Goal: Check status

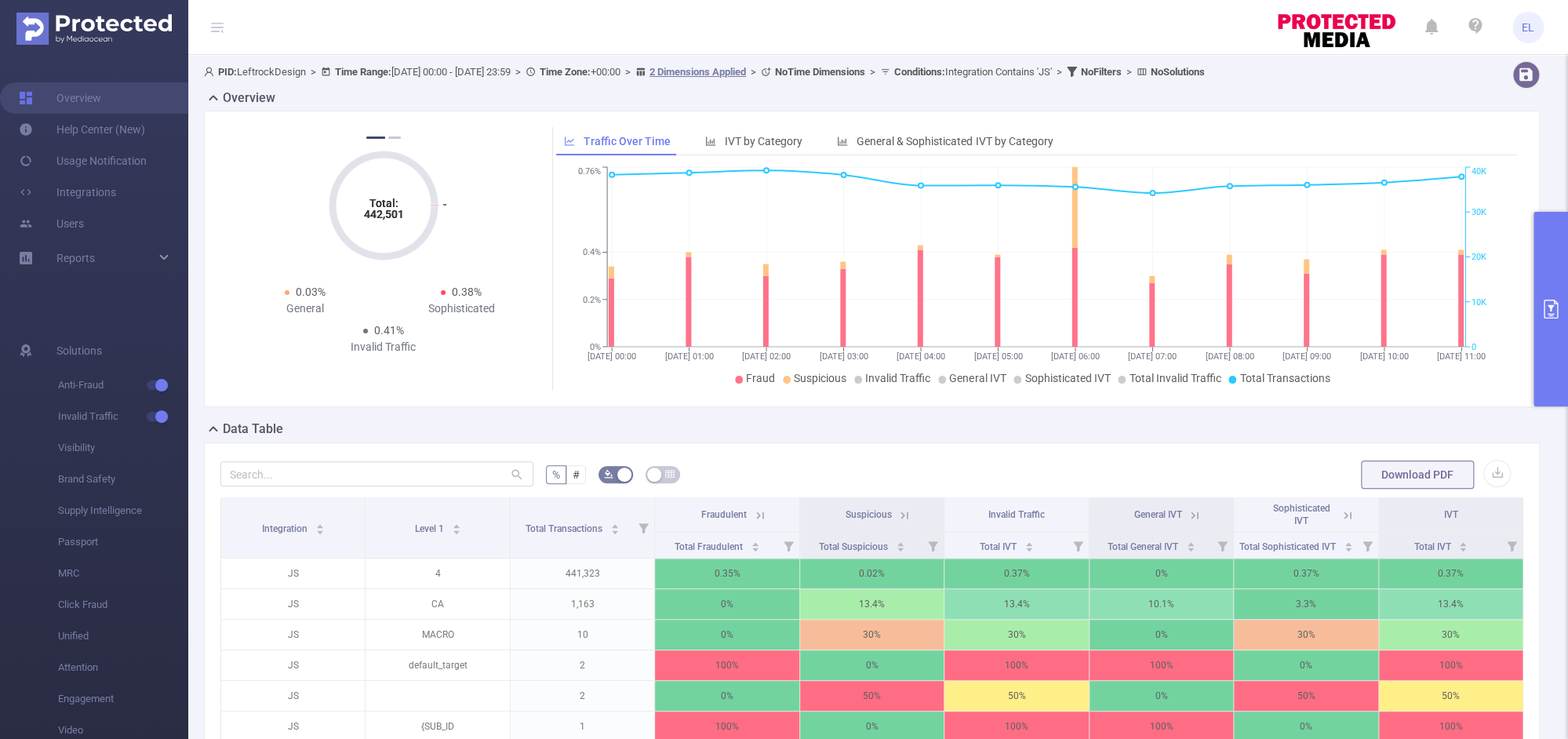
click at [1544, 279] on button "primary" at bounding box center [1550, 309] width 34 height 195
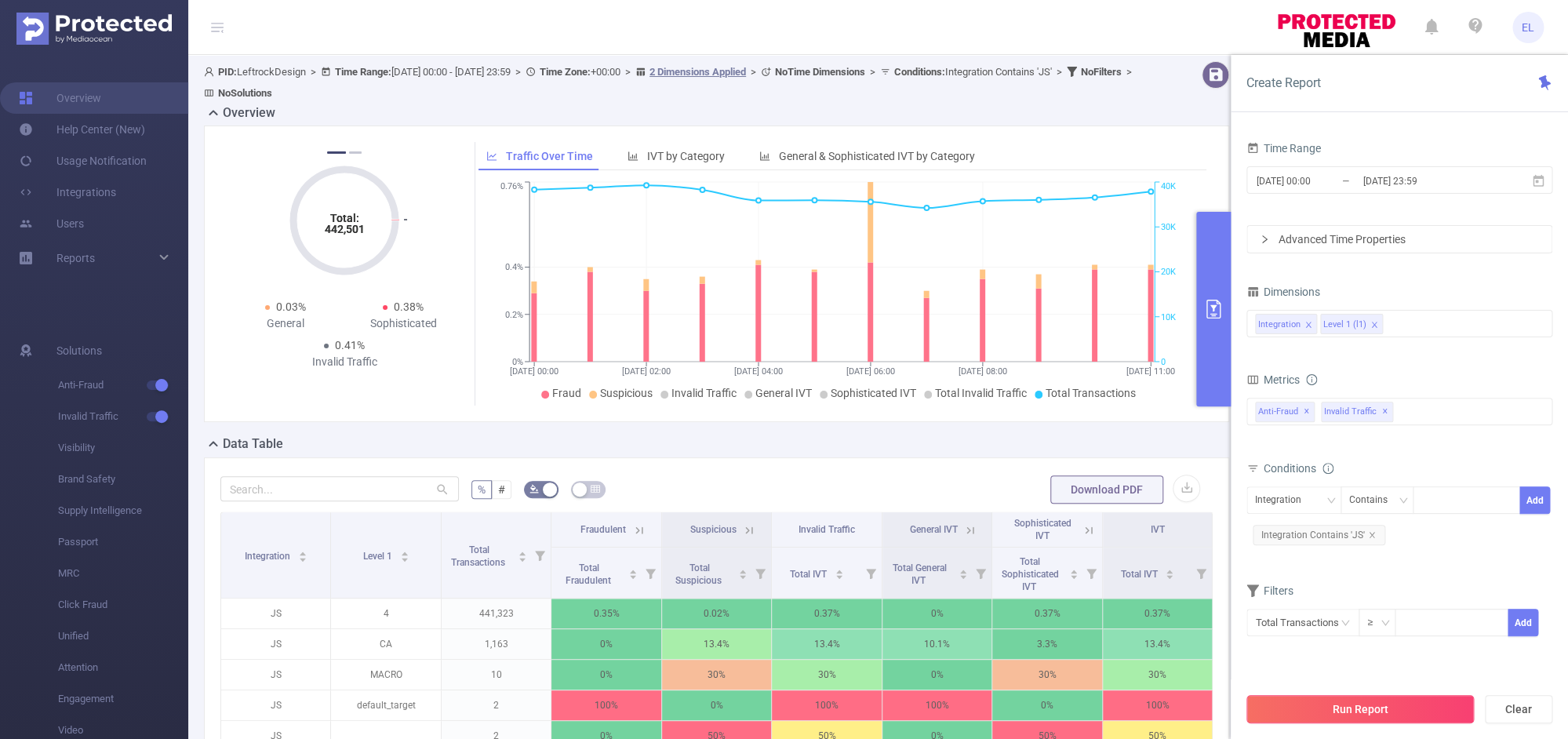
click at [1307, 714] on button "Run Report" at bounding box center [1359, 709] width 227 height 28
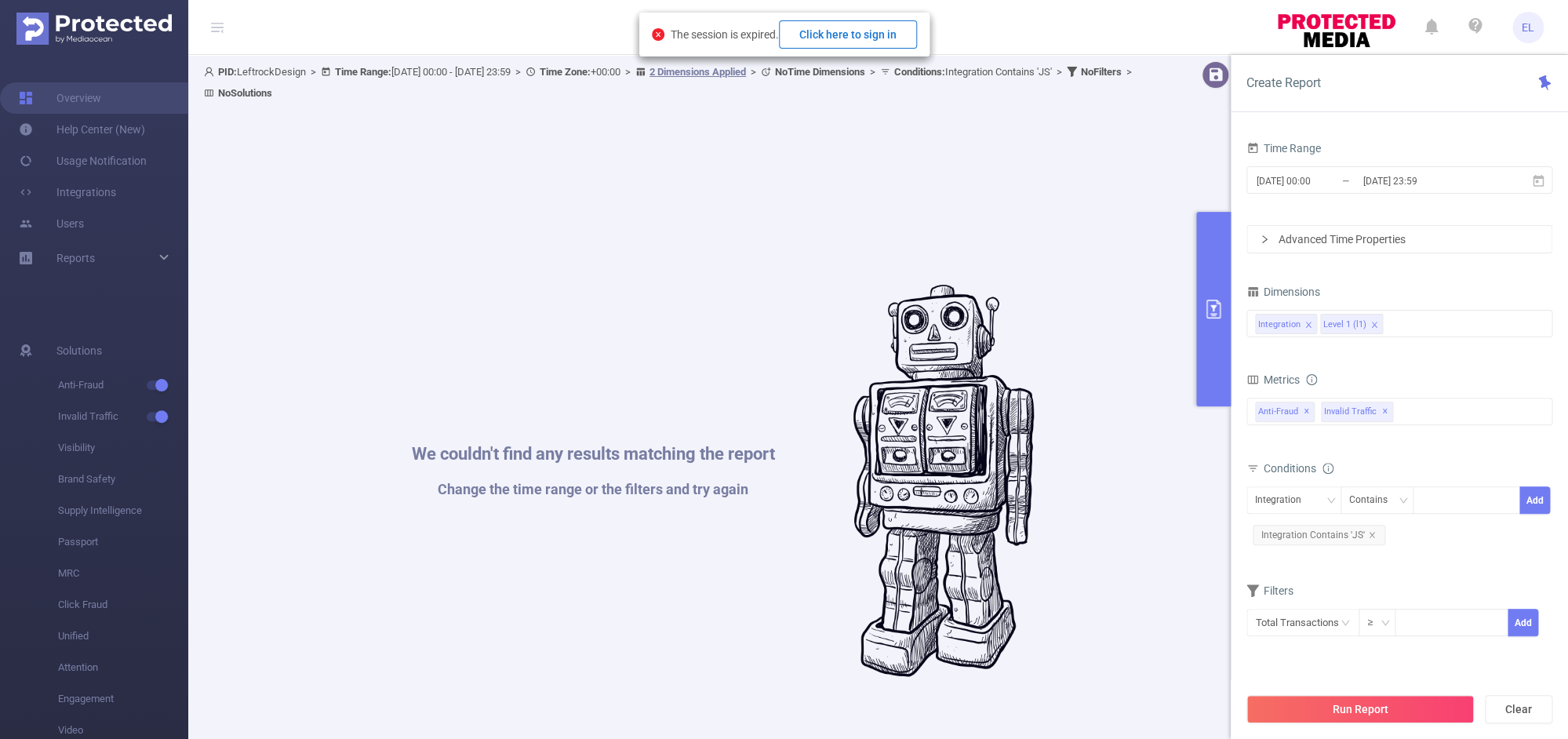
click at [871, 40] on button "Click here to sign in" at bounding box center [848, 35] width 138 height 28
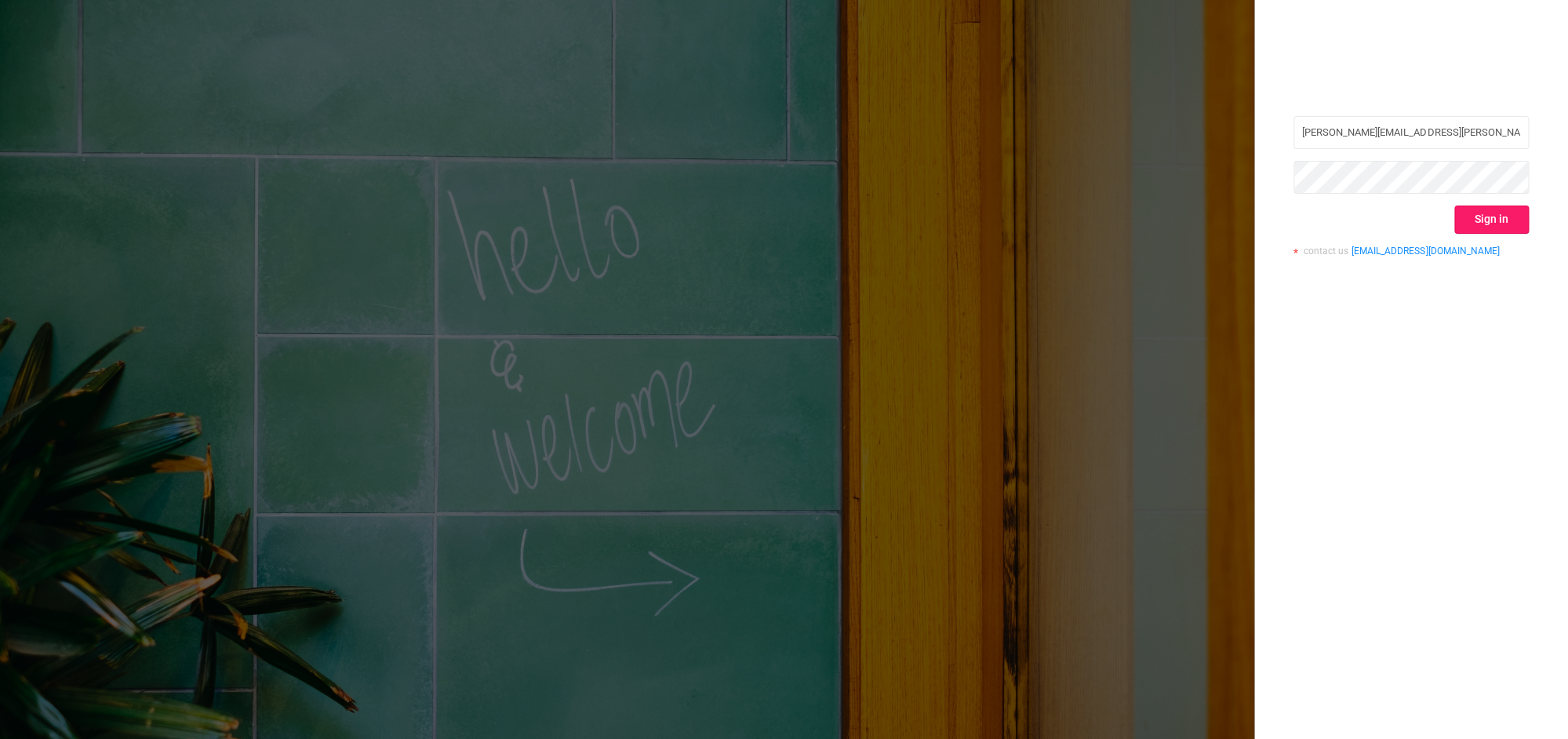
click at [1464, 225] on button "Sign in" at bounding box center [1491, 220] width 75 height 28
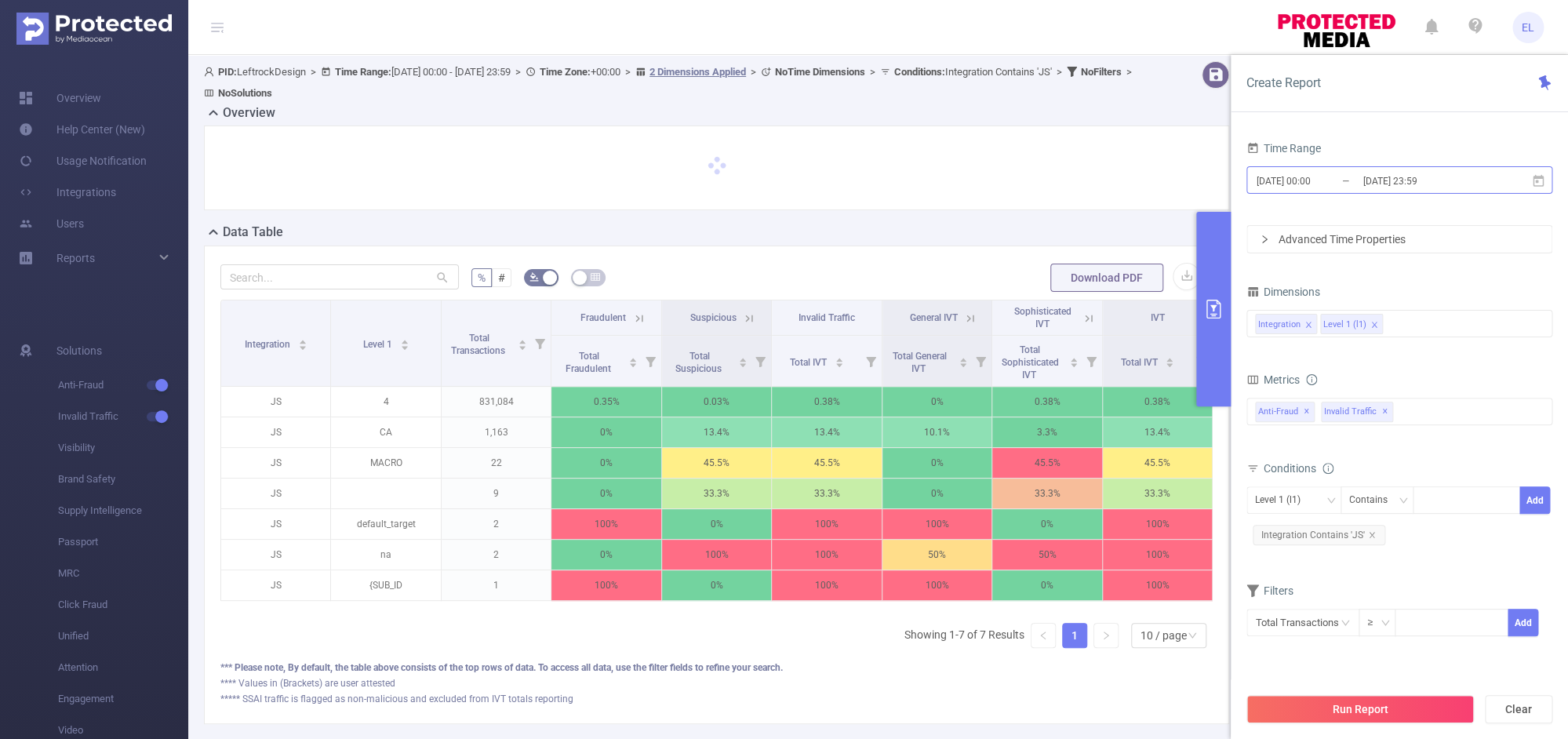
click at [1377, 185] on input "[DATE] 23:59" at bounding box center [1424, 180] width 127 height 21
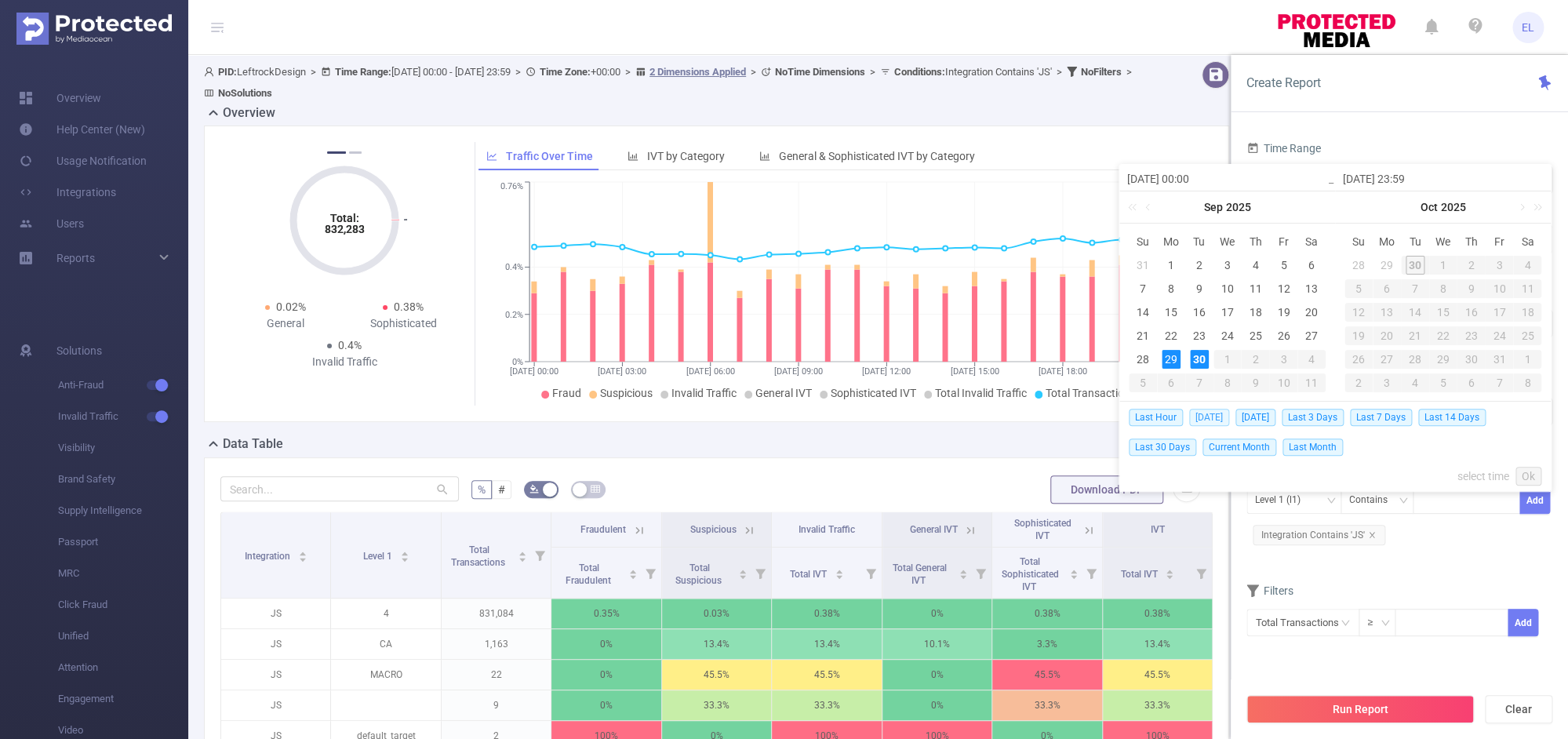
click at [1209, 421] on span "Today" at bounding box center [1209, 417] width 40 height 17
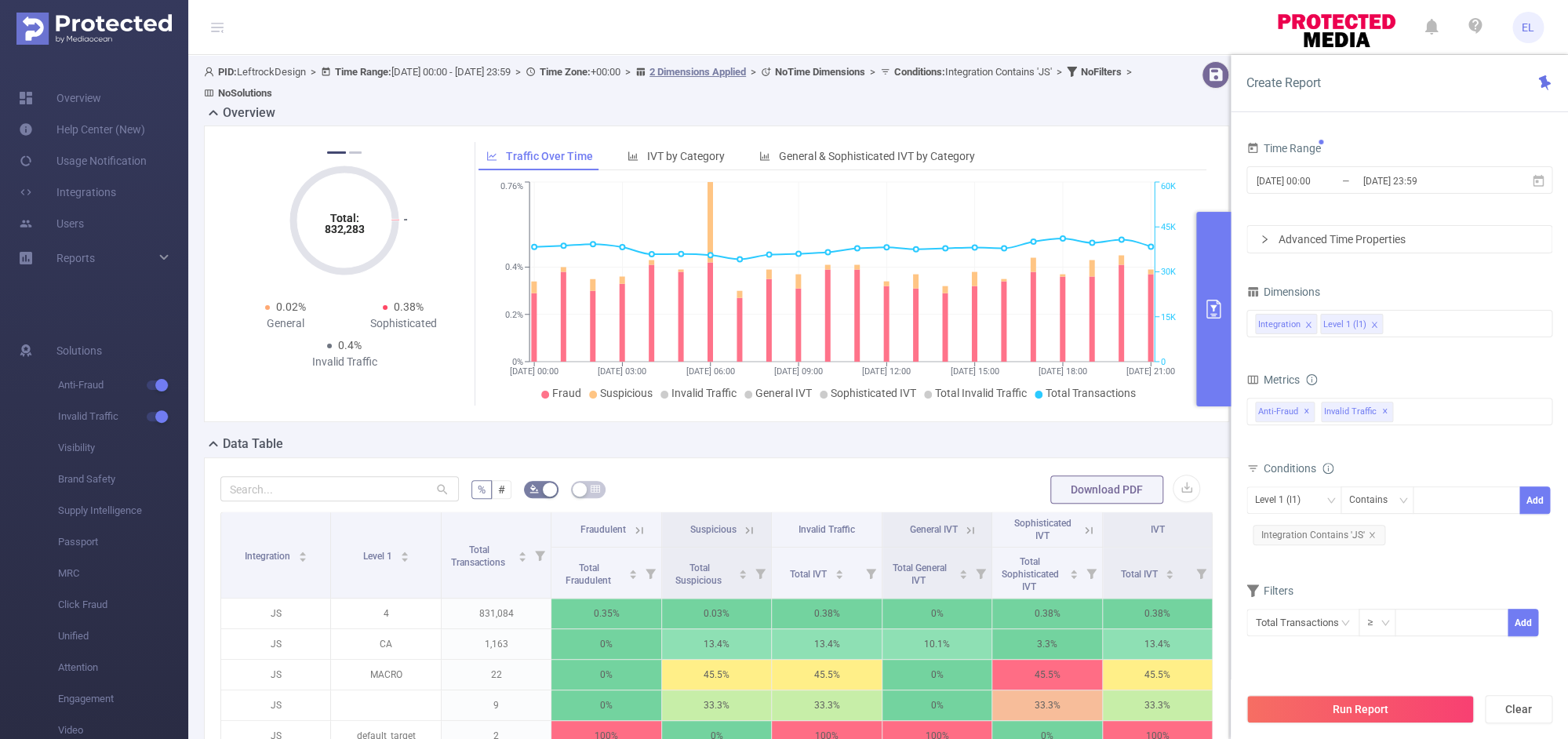
click at [1209, 421] on div "Total: 832,283 Total: 832,283 0.35% Fraudulent 0.05% Suspicious 0.4% Invalid Tr…" at bounding box center [717, 274] width 1025 height 296
click at [1291, 712] on button "Run Report" at bounding box center [1359, 709] width 227 height 28
